Goal: Information Seeking & Learning: Check status

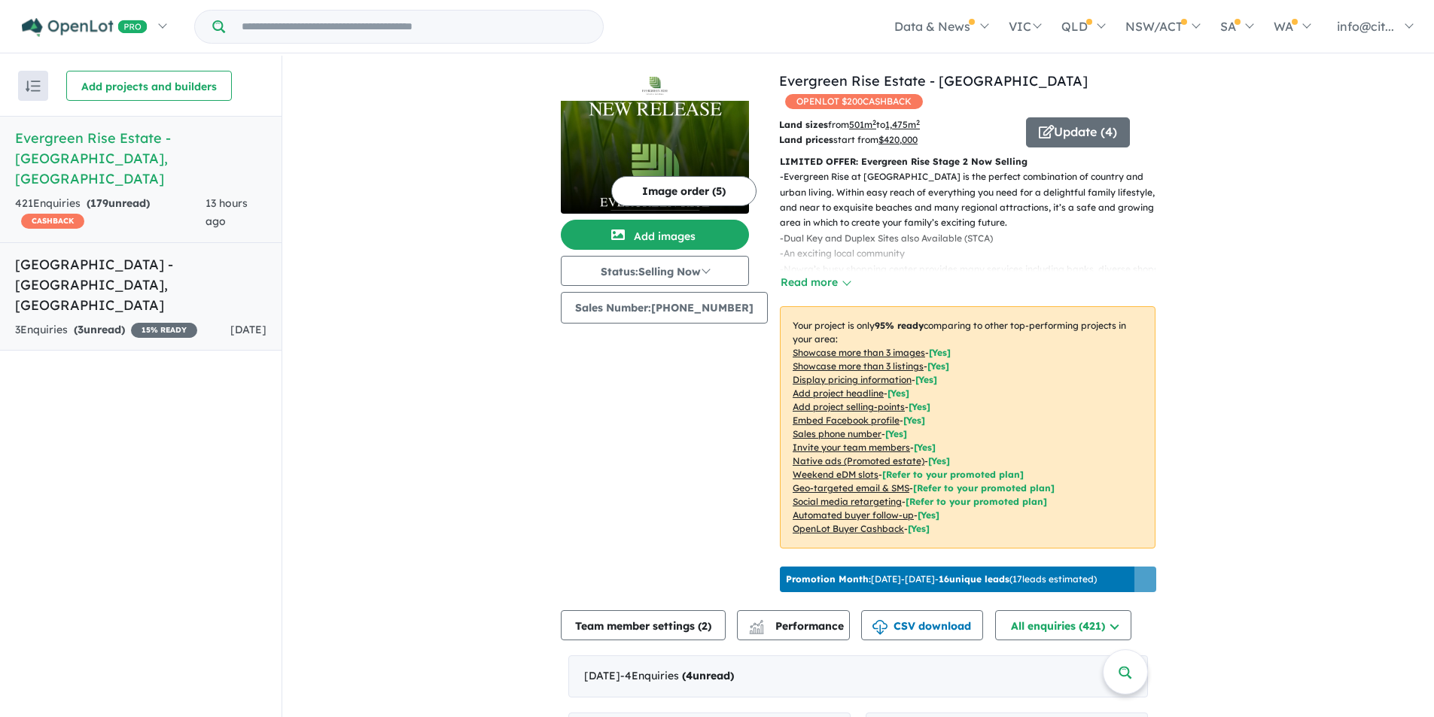
click at [91, 254] on h5 "[GEOGRAPHIC_DATA] - [GEOGRAPHIC_DATA] , [GEOGRAPHIC_DATA]" at bounding box center [140, 284] width 251 height 61
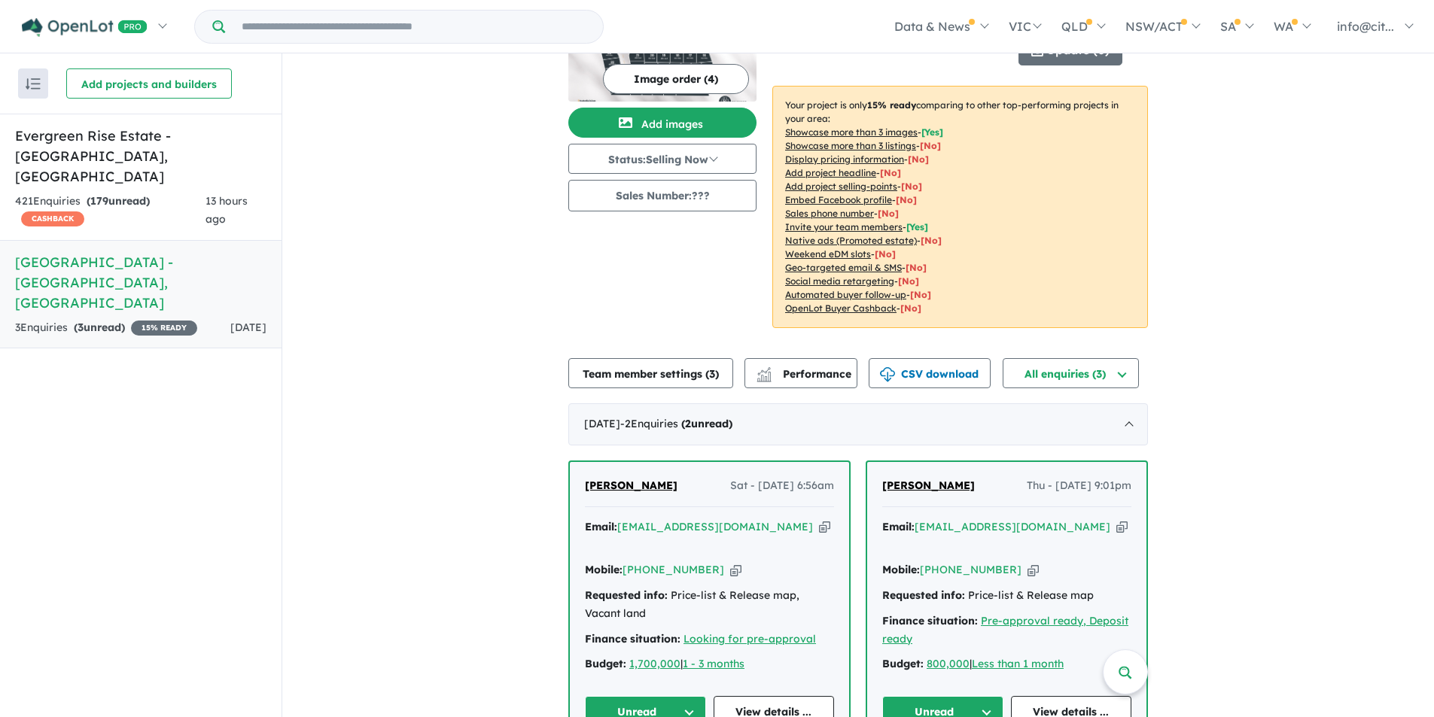
scroll to position [141, 0]
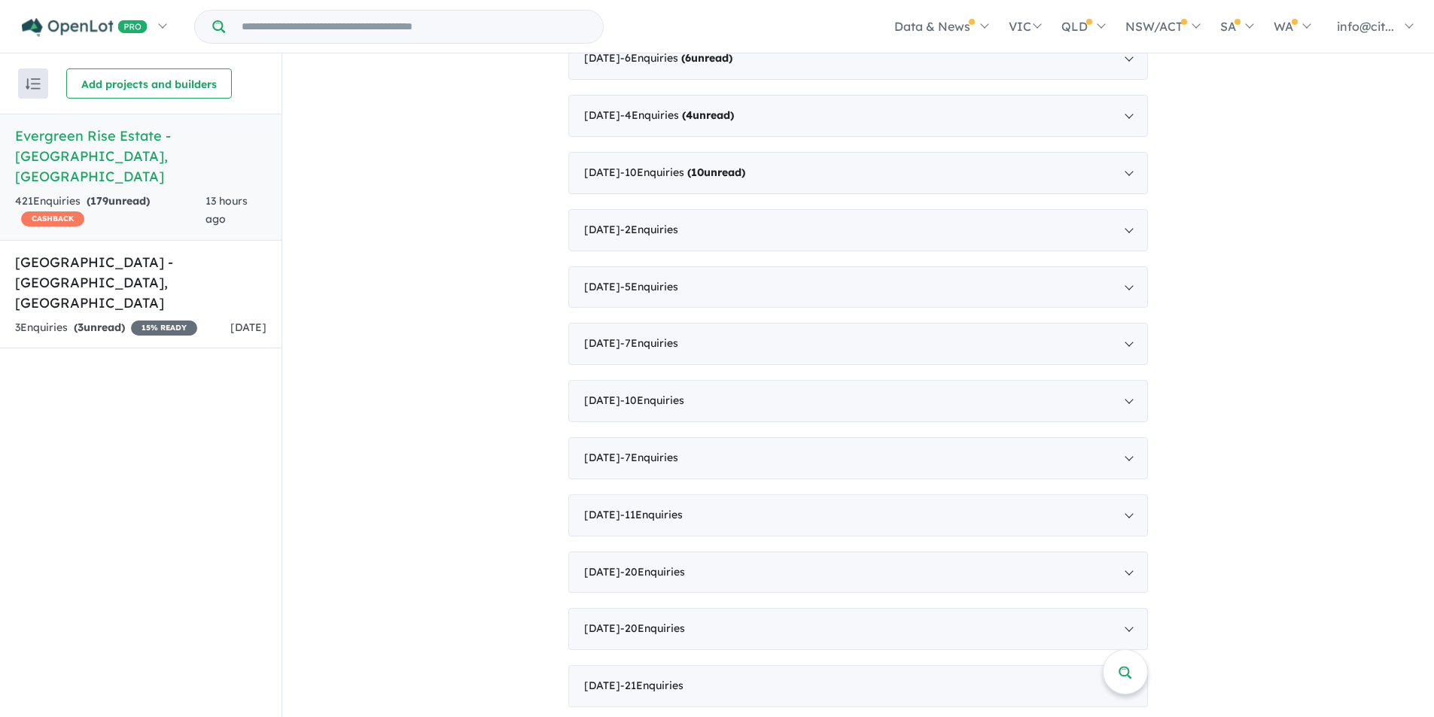
scroll to position [3161, 0]
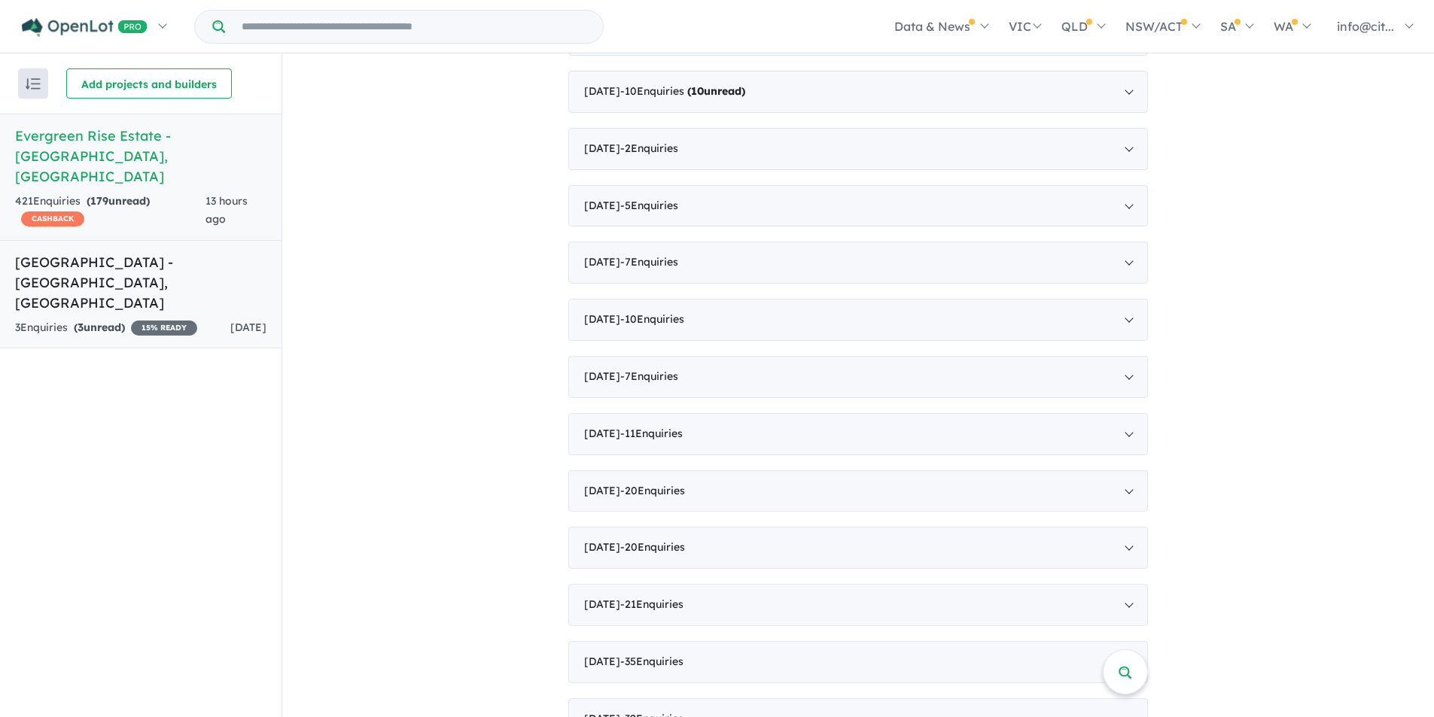
click at [62, 252] on h5 "Tahmoor Heights Estate - Tahmoor , NSW" at bounding box center [140, 282] width 251 height 61
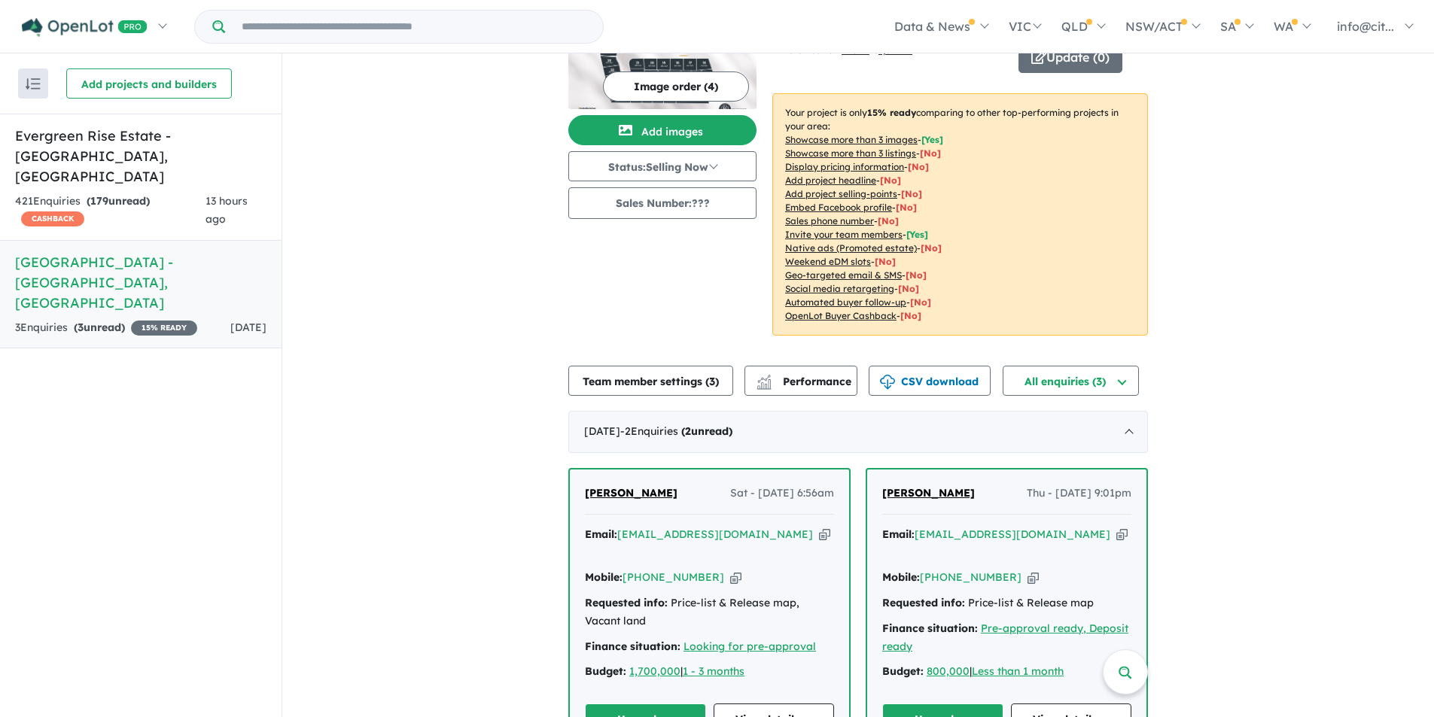
scroll to position [141, 0]
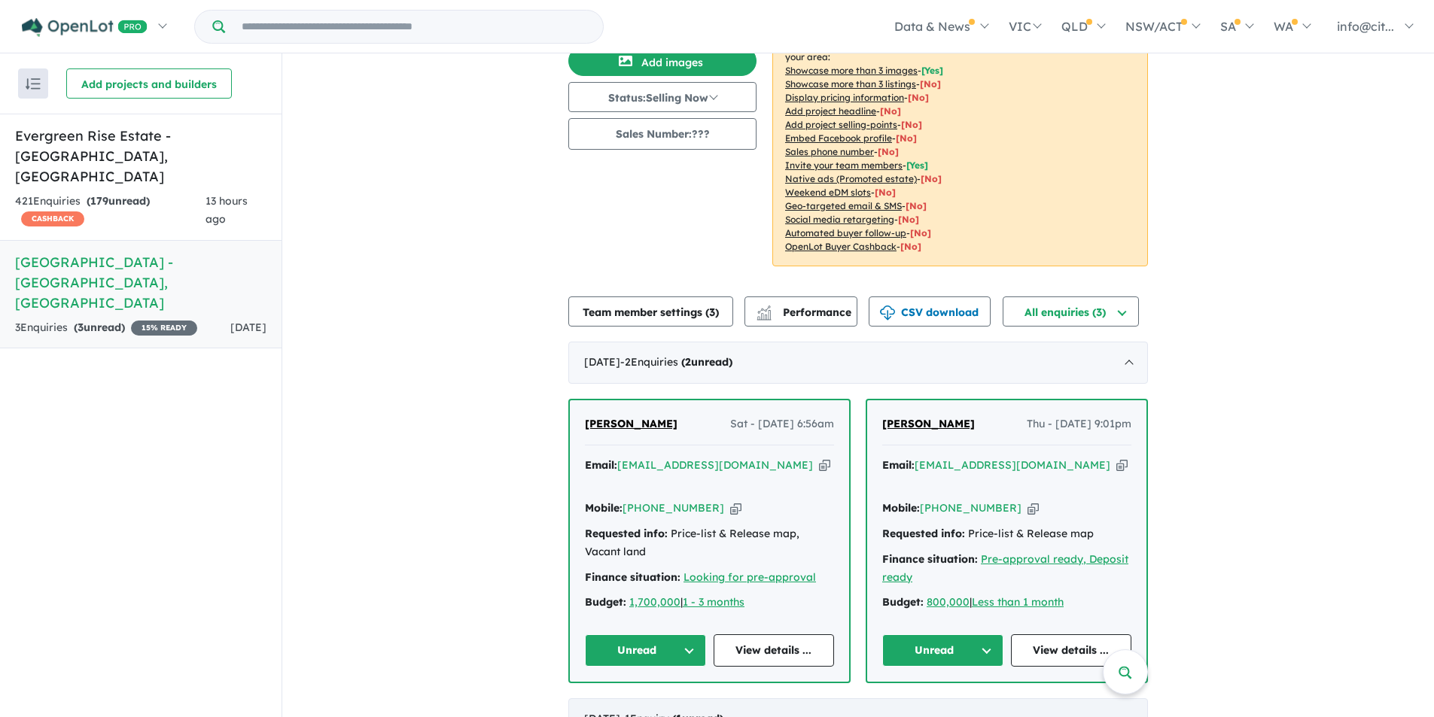
click at [1031, 698] on div "July 2025 - 1 Enquir y ( 1 unread)" at bounding box center [857, 719] width 579 height 42
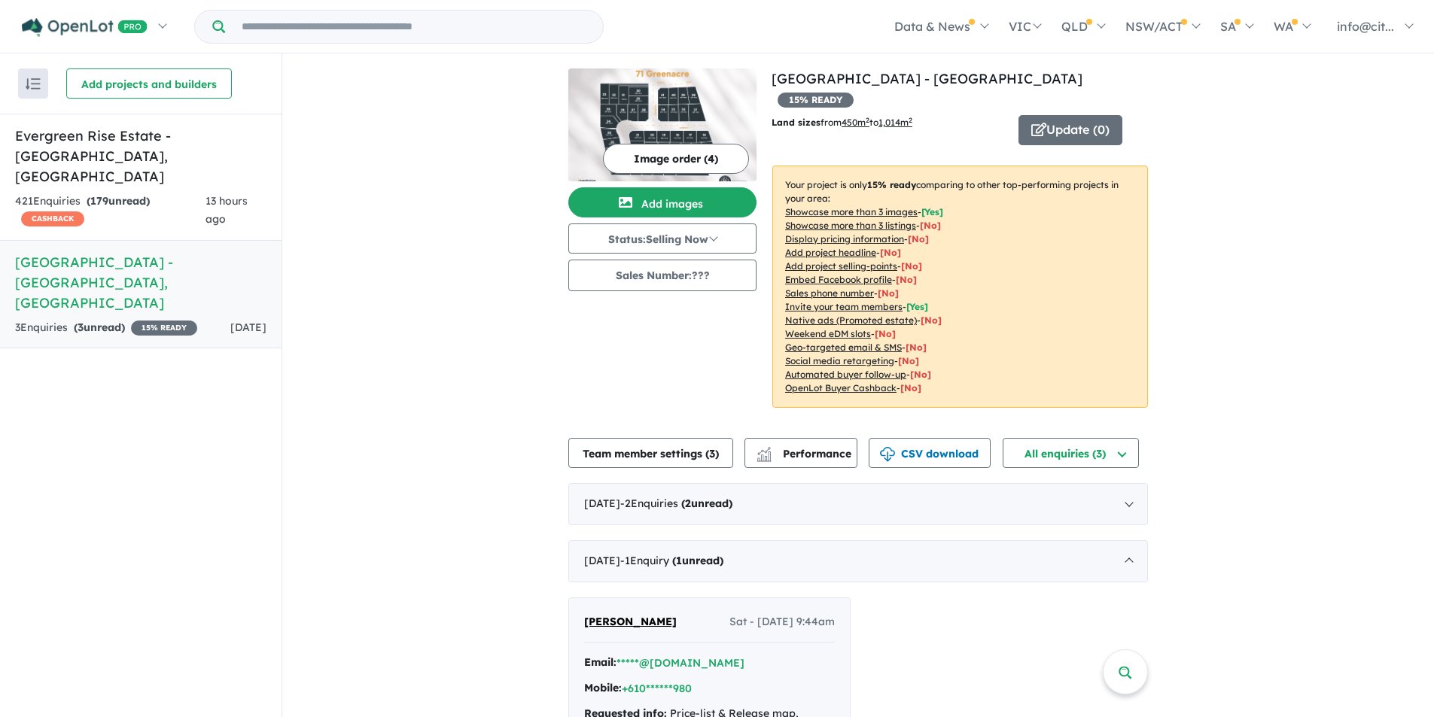
scroll to position [0, 0]
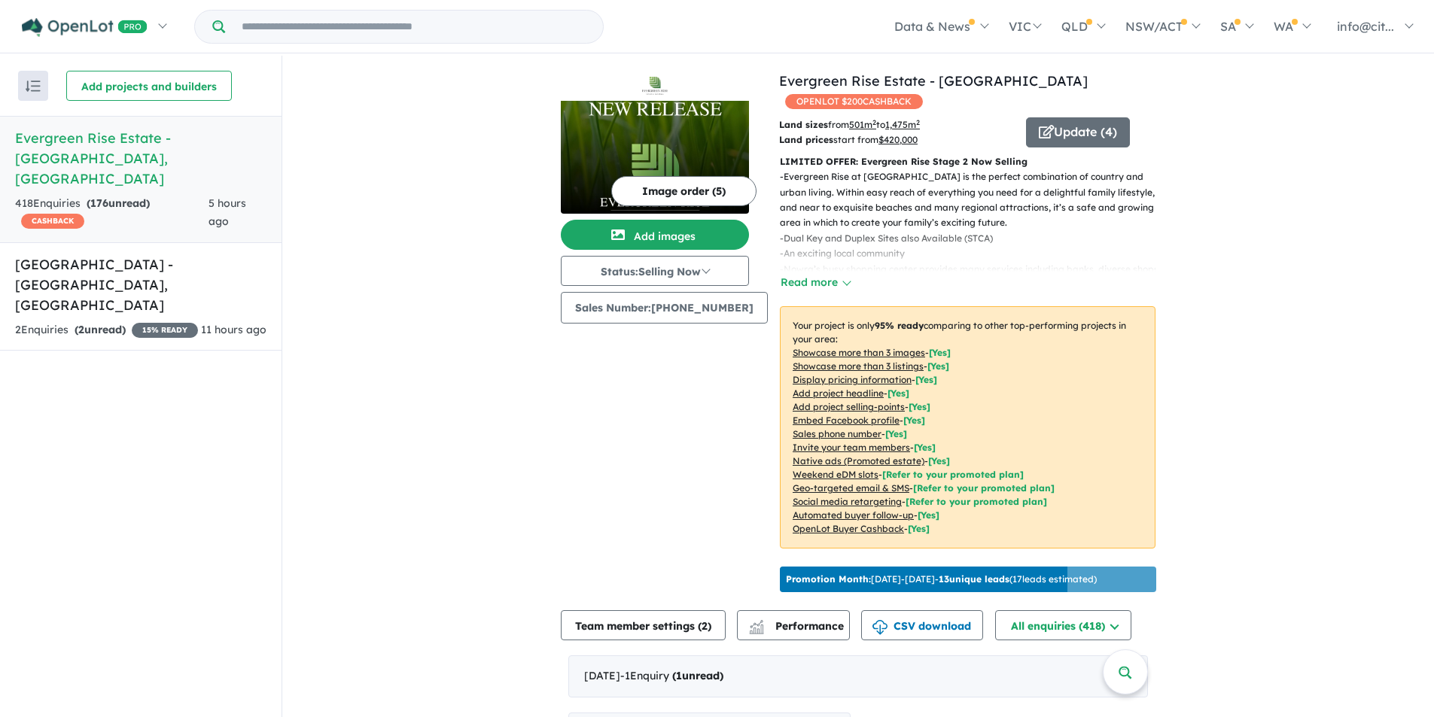
scroll to position [527, 0]
